Goal: Task Accomplishment & Management: Use online tool/utility

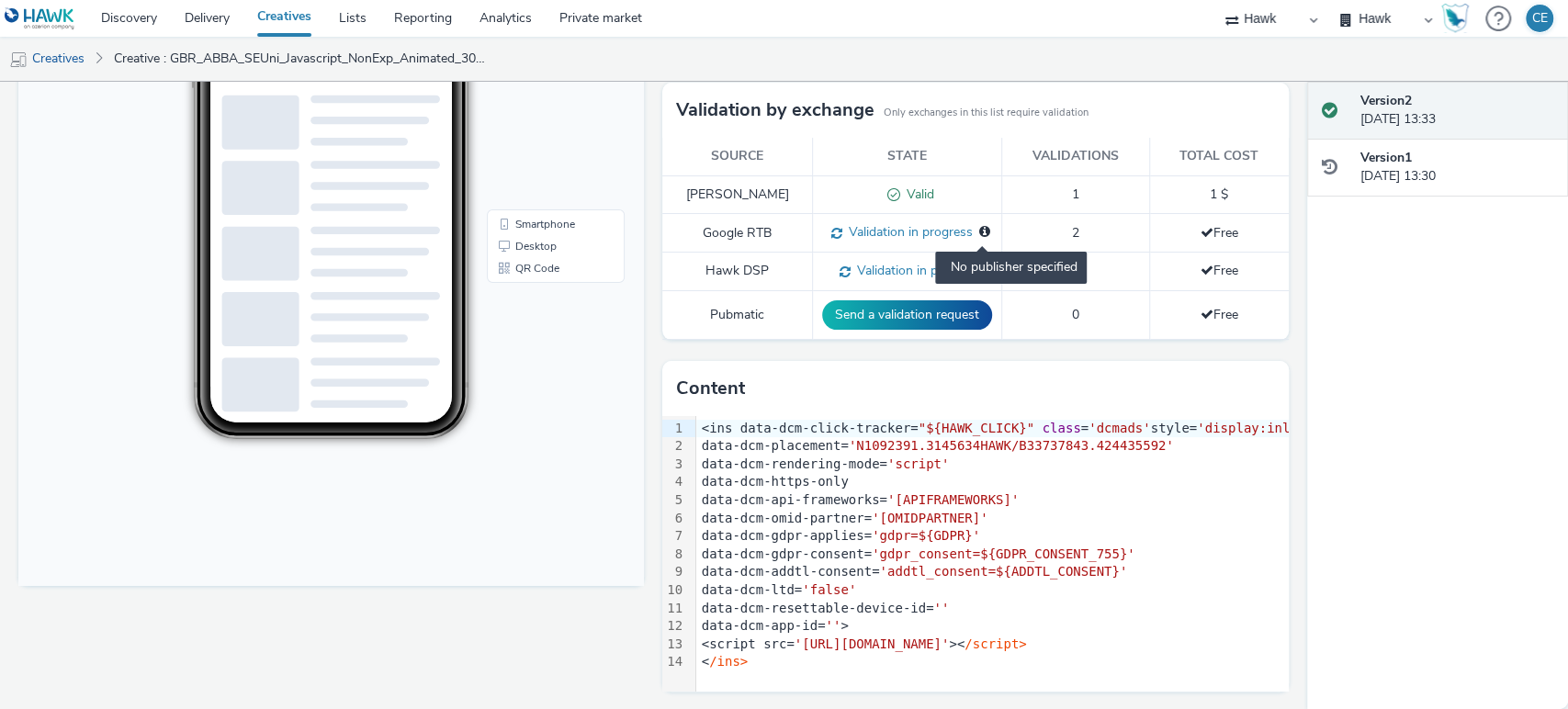
click at [980, 226] on icon at bounding box center [985, 231] width 11 height 13
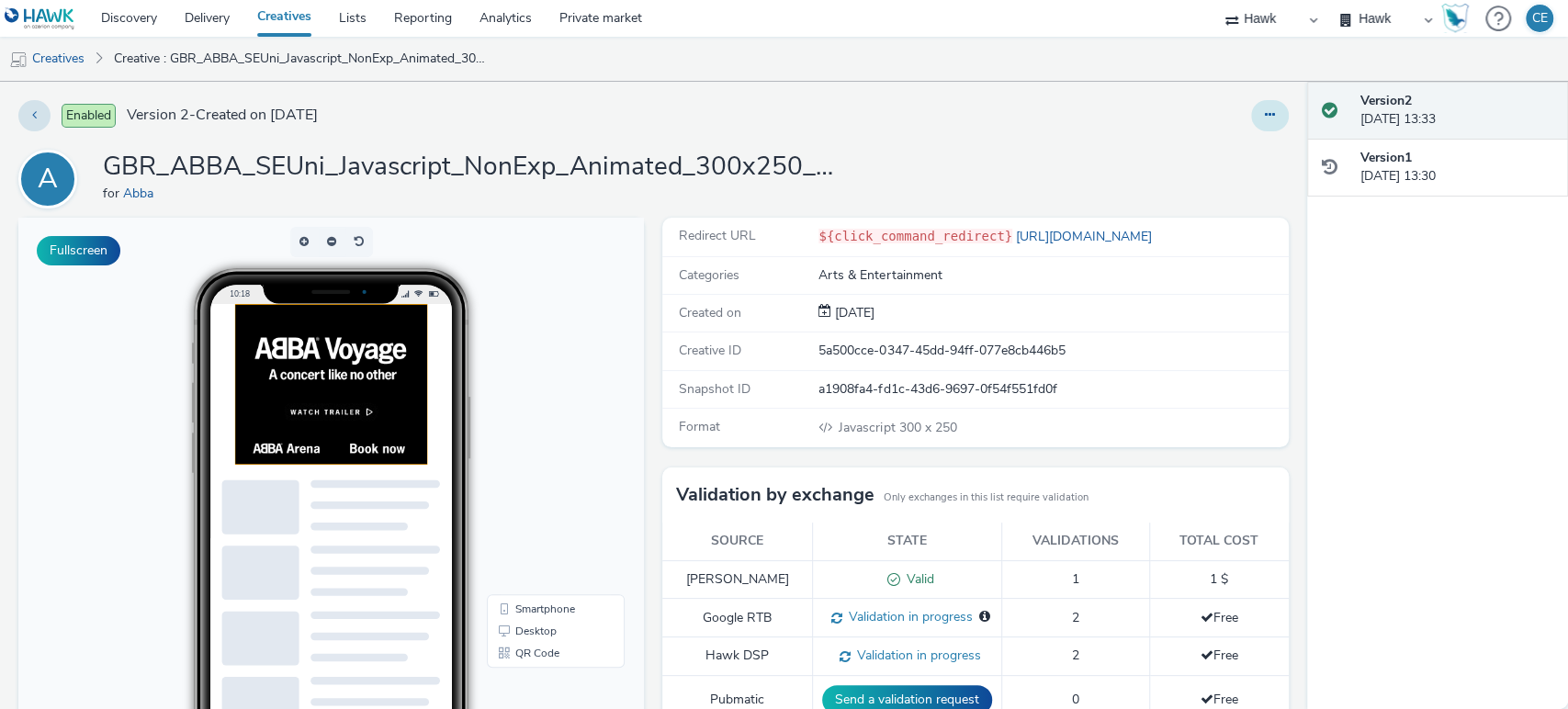
click at [1251, 113] on button at bounding box center [1270, 116] width 38 height 32
click at [1223, 147] on link "Edit" at bounding box center [1220, 152] width 138 height 37
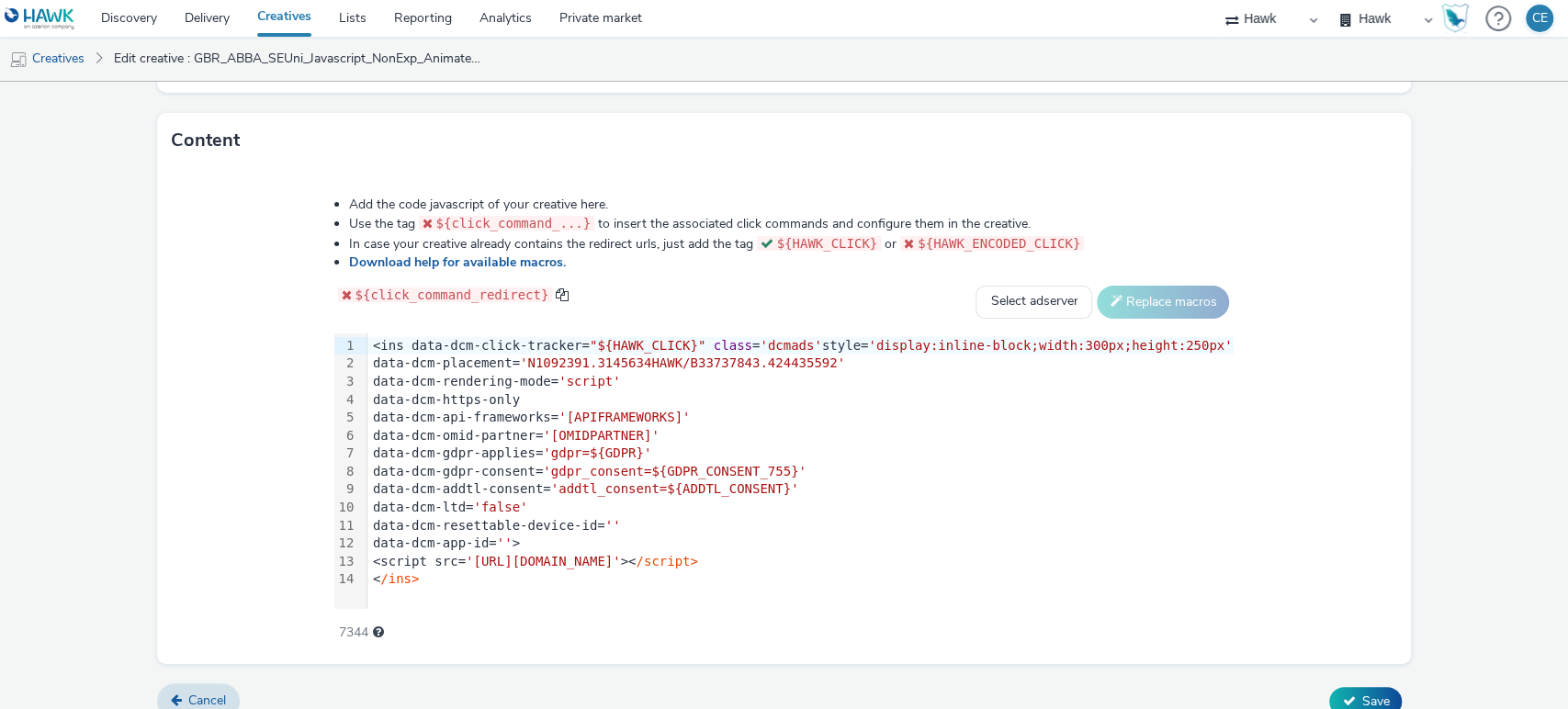
scroll to position [876, 0]
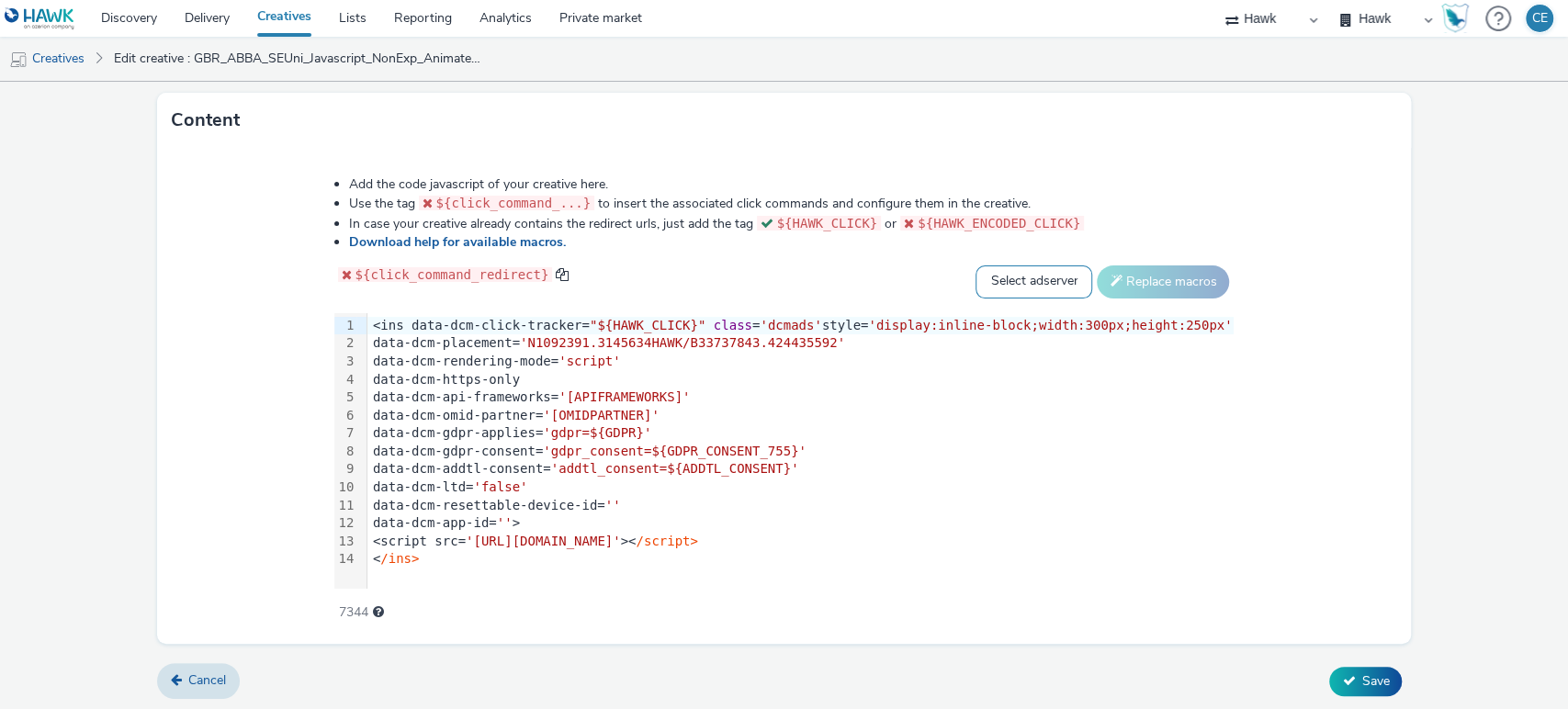
click at [998, 273] on select "Select adserver Sizmek DCM Adform Sting" at bounding box center [1034, 282] width 117 height 33
select select "dcm"
click at [976, 266] on select "Select adserver Sizmek DCM Adform Sting" at bounding box center [1034, 282] width 117 height 33
click at [1106, 288] on button "Replace macros" at bounding box center [1163, 282] width 132 height 33
click at [1118, 269] on button "Replace macros" at bounding box center [1163, 282] width 132 height 33
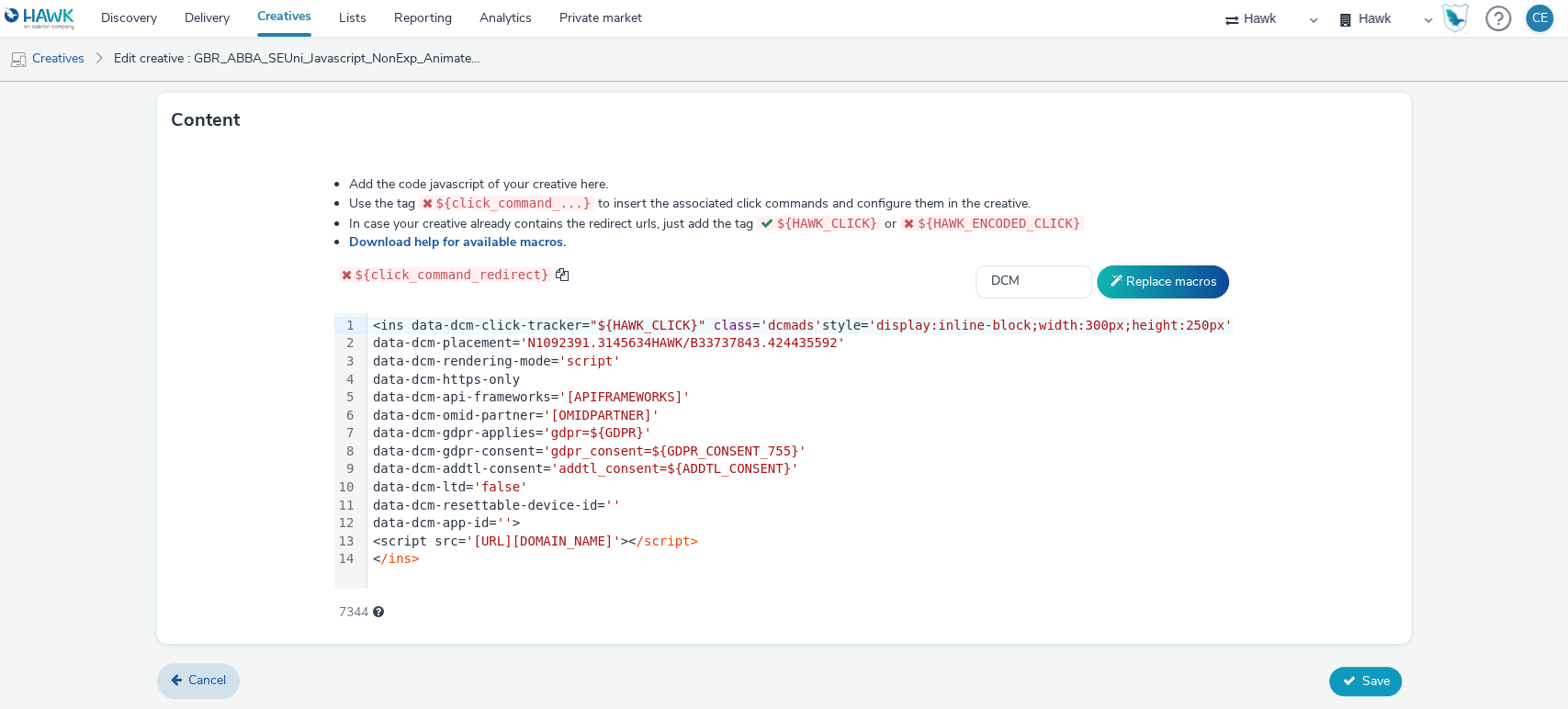
click at [1342, 675] on icon at bounding box center [1349, 681] width 13 height 13
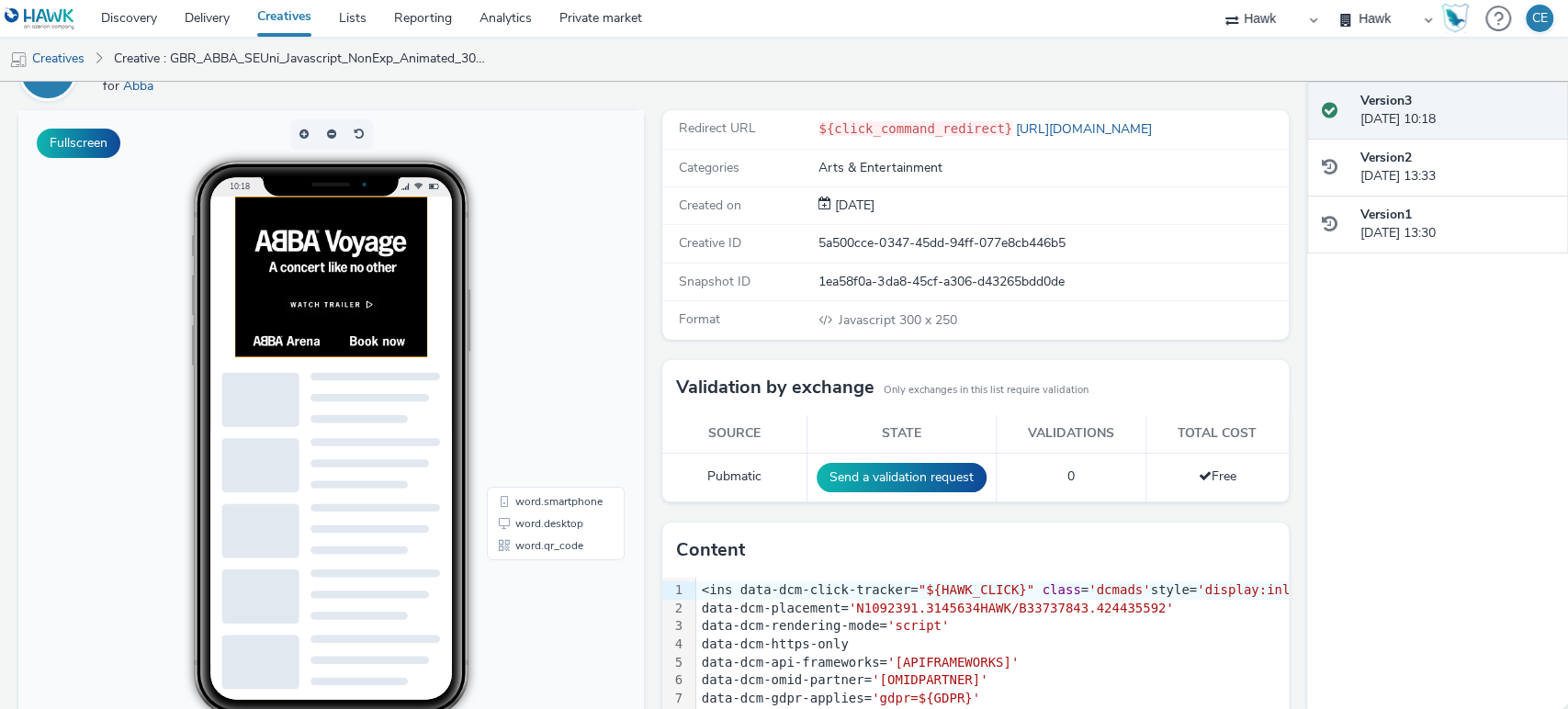
scroll to position [204, 0]
